Goal: Task Accomplishment & Management: Use online tool/utility

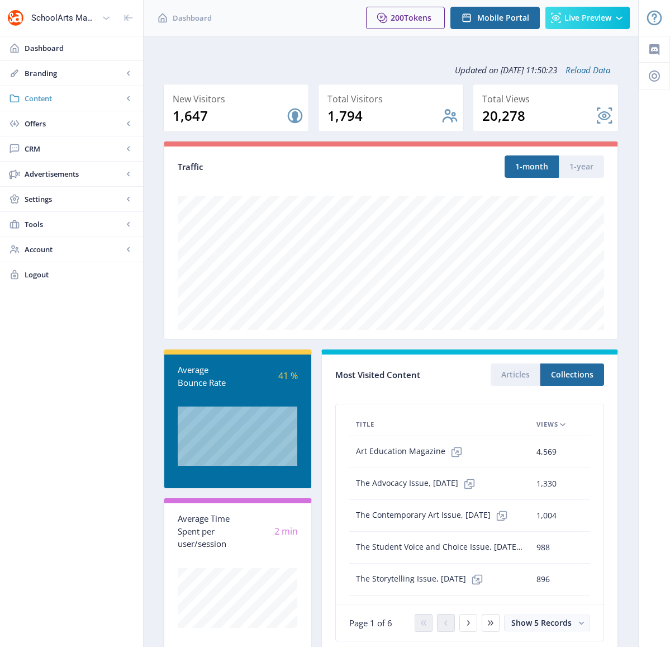
click at [38, 98] on span "Content" at bounding box center [74, 98] width 98 height 11
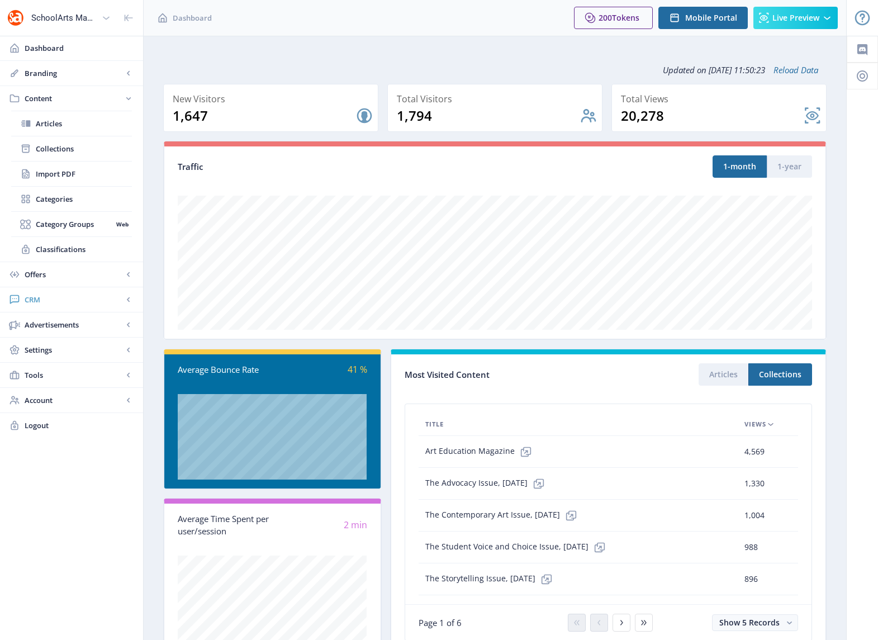
click at [37, 298] on span "CRM" at bounding box center [74, 299] width 98 height 11
click at [52, 173] on span "Readers" at bounding box center [84, 173] width 96 height 11
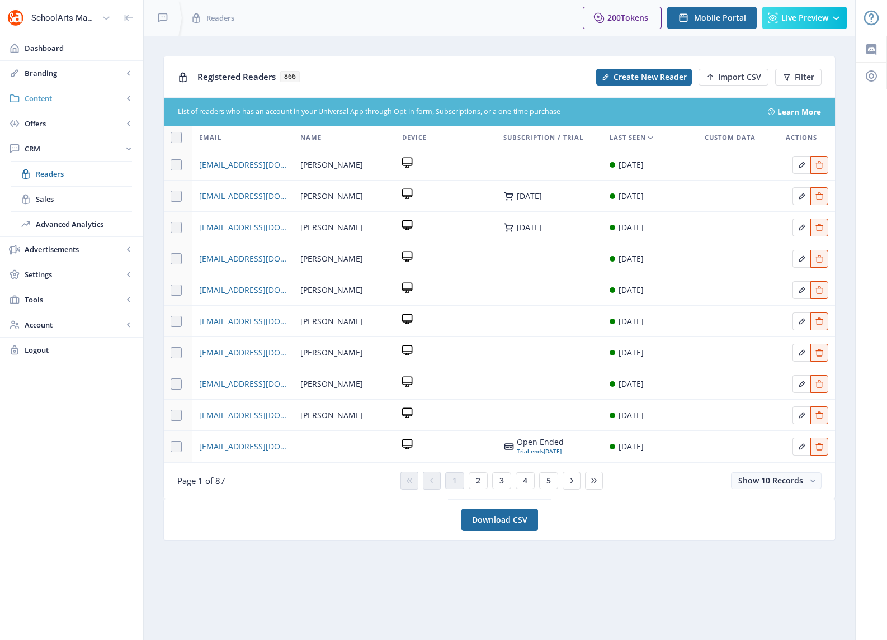
click at [45, 98] on span "Content" at bounding box center [74, 98] width 98 height 11
click at [61, 148] on span "Collections" at bounding box center [84, 148] width 96 height 11
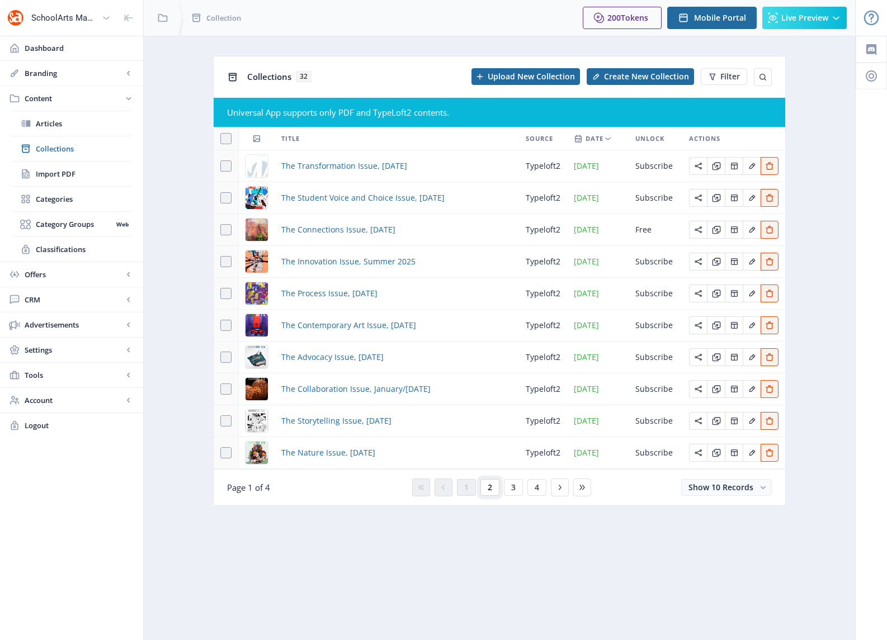
click at [491, 493] on button "2" at bounding box center [489, 487] width 19 height 17
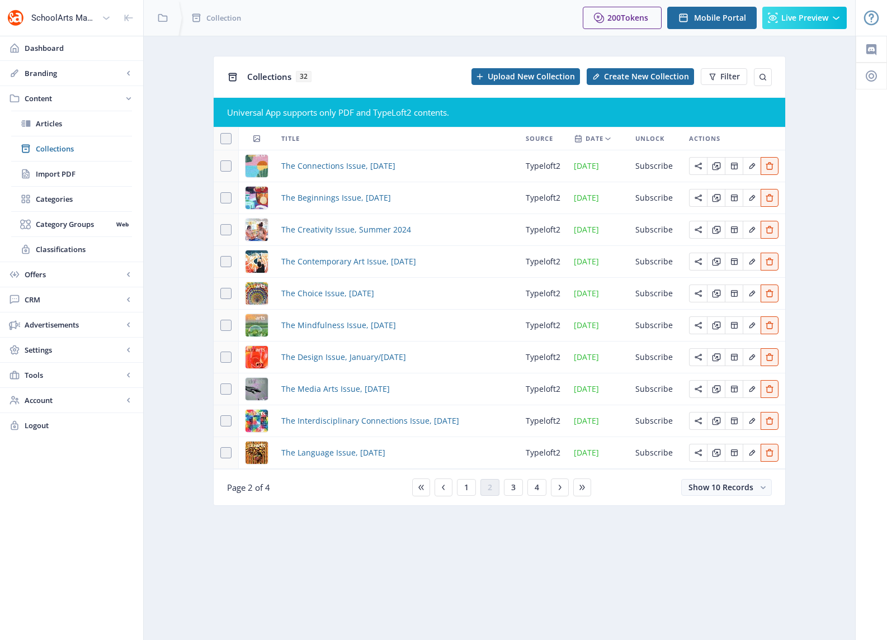
click at [519, 490] on button "3" at bounding box center [513, 487] width 19 height 17
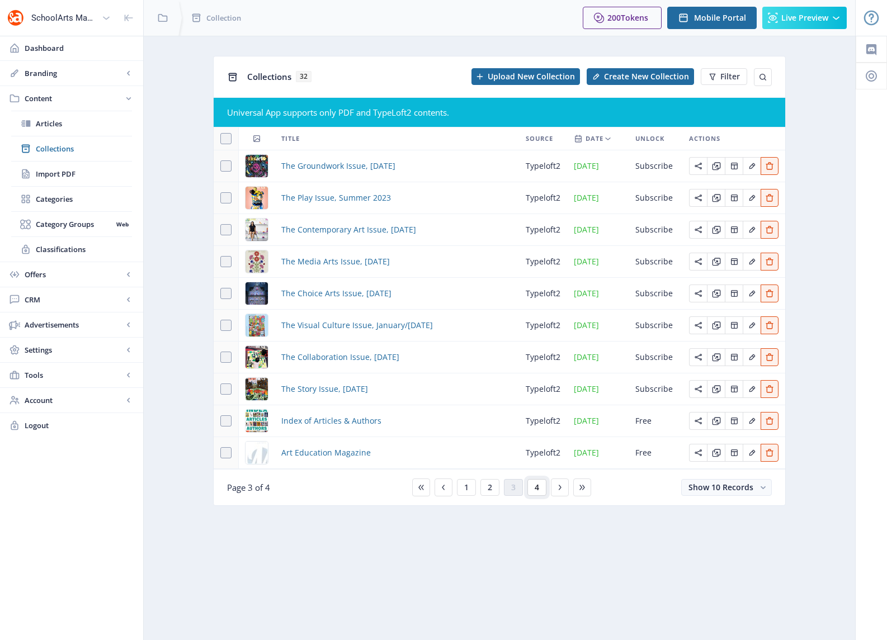
click at [539, 485] on button "4" at bounding box center [536, 487] width 19 height 17
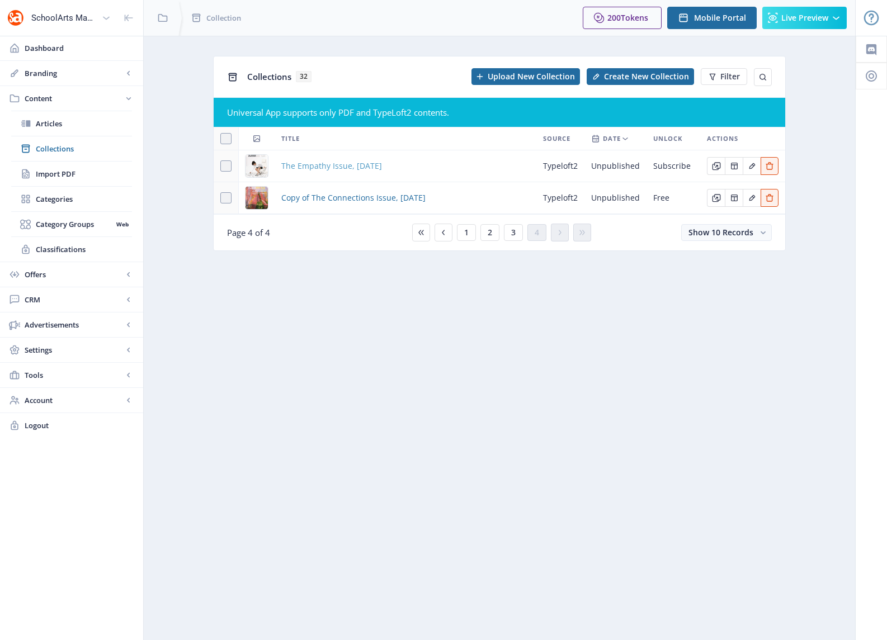
click at [375, 166] on span "The Empathy Issue, [DATE]" at bounding box center [331, 165] width 101 height 13
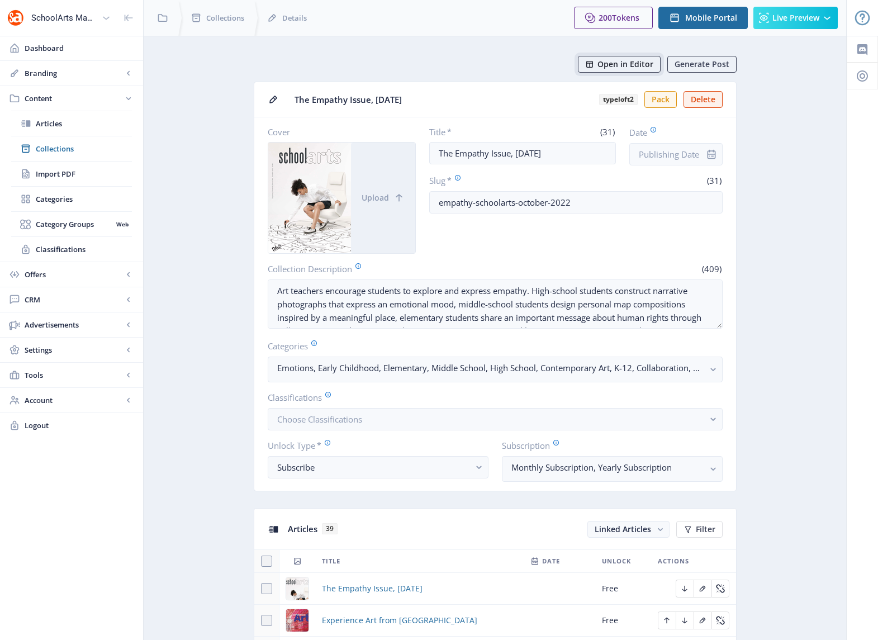
click at [636, 66] on span "Open in Editor" at bounding box center [626, 64] width 56 height 9
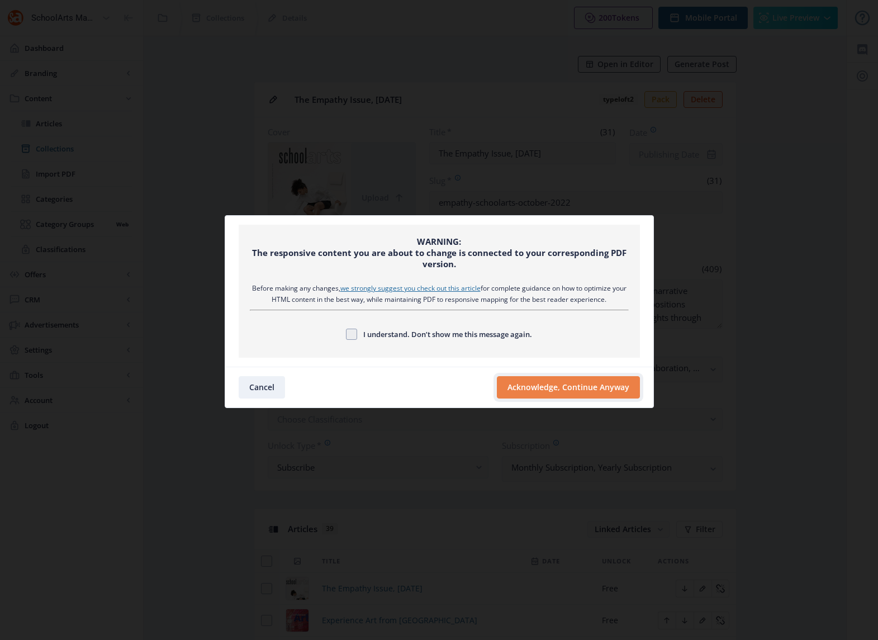
click at [532, 383] on button "Acknowledge, Continue Anyway" at bounding box center [568, 387] width 143 height 22
